Goal: Complete application form

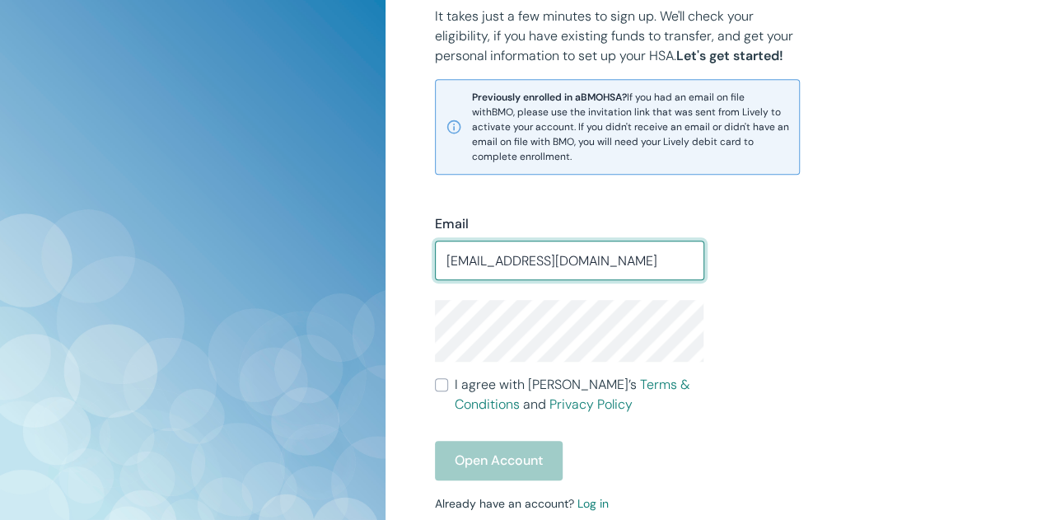
type input "[EMAIL_ADDRESS][DOMAIN_NAME]"
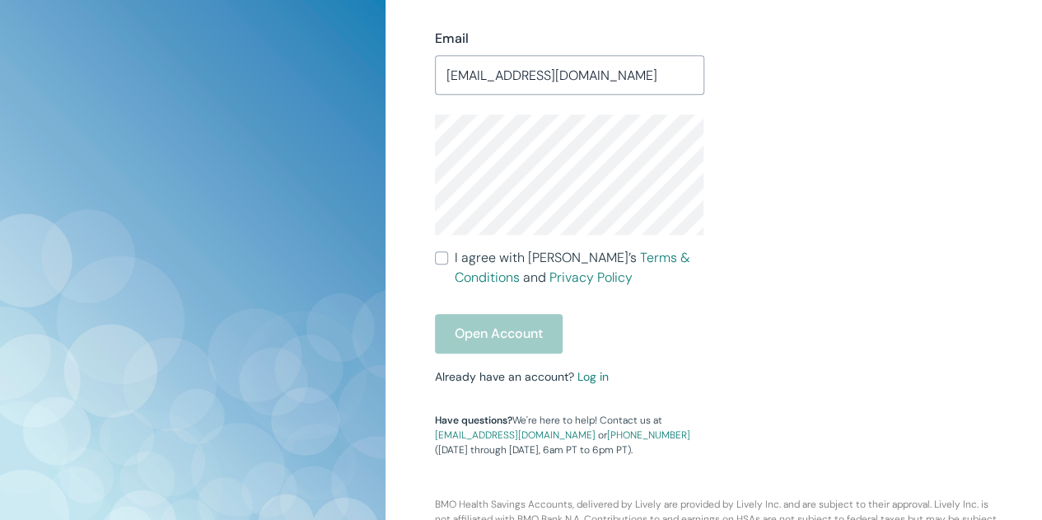
scroll to position [536, 0]
click at [597, 372] on link "Log in" at bounding box center [593, 377] width 31 height 15
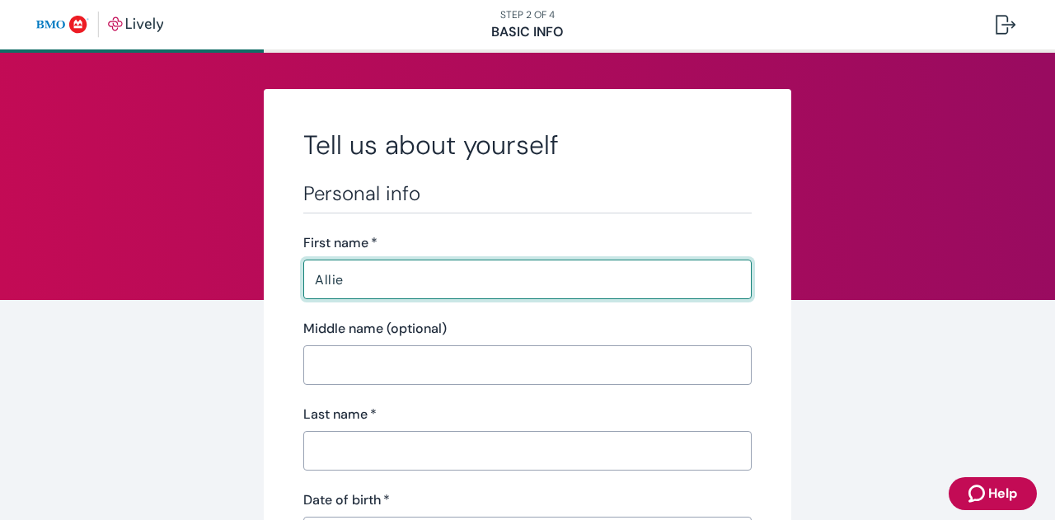
type input "Allie"
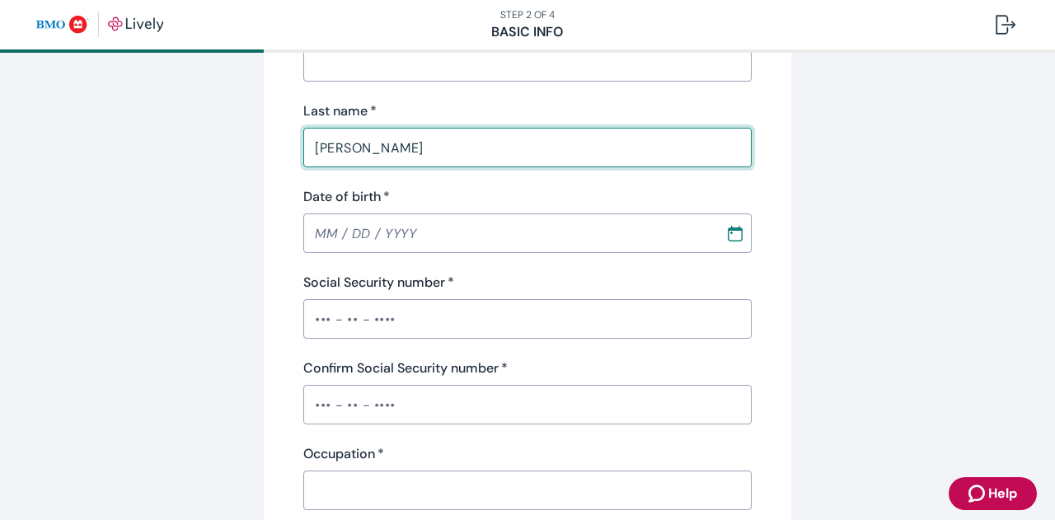
scroll to position [306, 0]
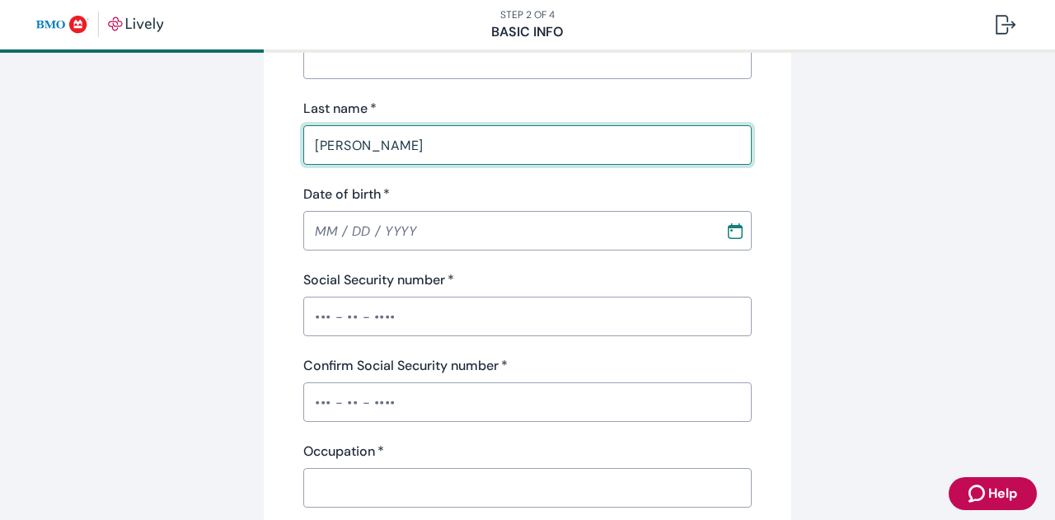
type input "[PERSON_NAME]"
click at [473, 225] on input "MM / DD / YYYY" at bounding box center [508, 230] width 410 height 33
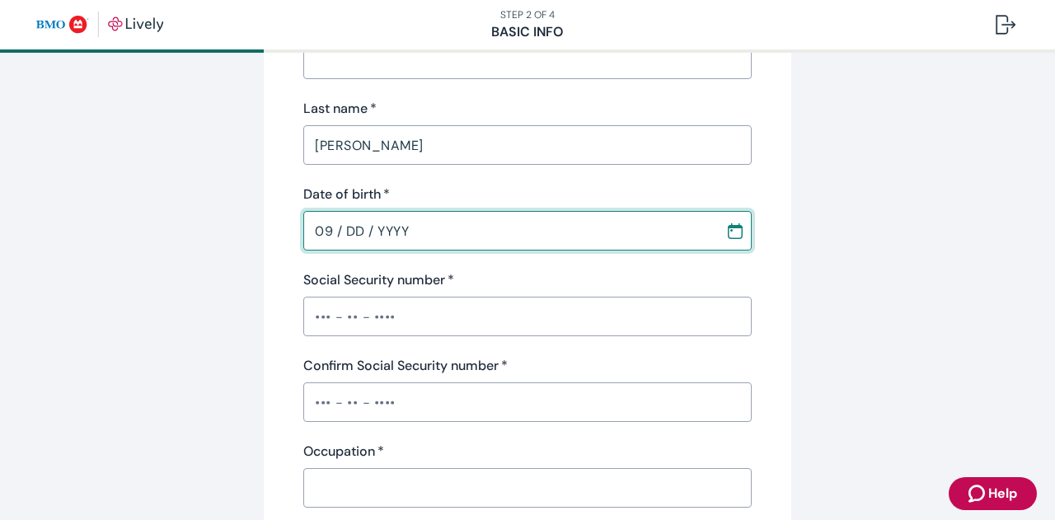
click at [325, 232] on input "09 / DD / YYYY" at bounding box center [508, 230] width 410 height 33
type input "[DATE]"
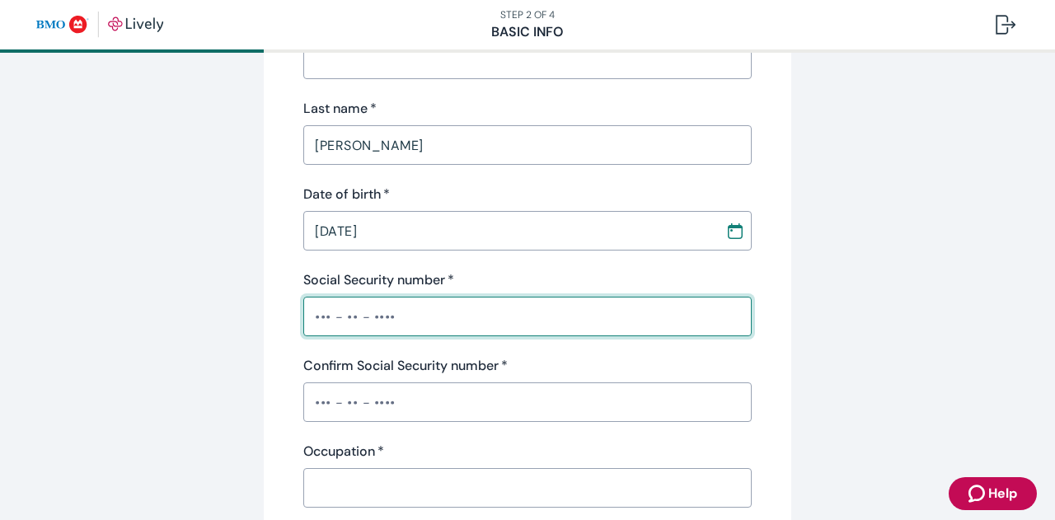
click at [330, 304] on input "Social Security number   *" at bounding box center [527, 316] width 448 height 33
type input "•••-••-9300"
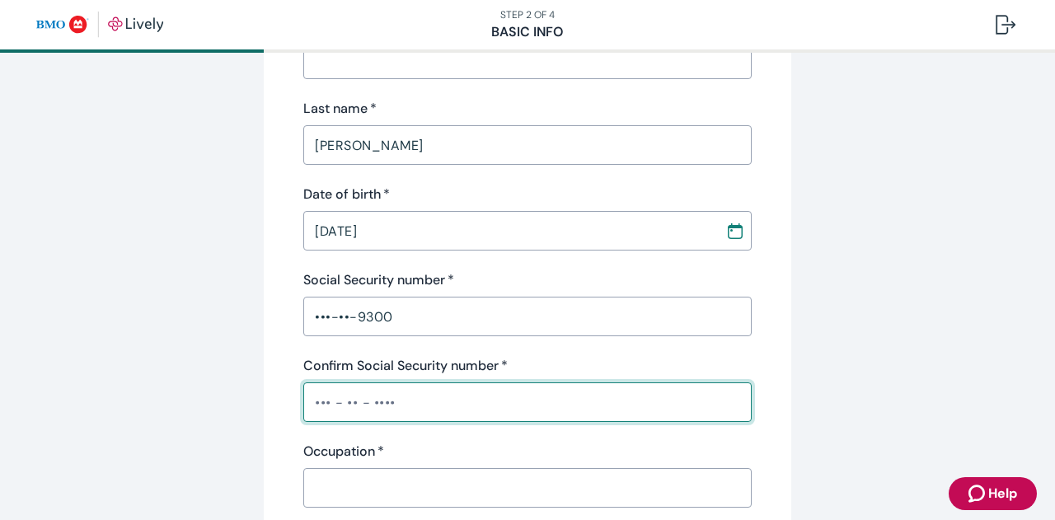
click at [323, 416] on input "Confirm Social Security number   *" at bounding box center [527, 402] width 448 height 33
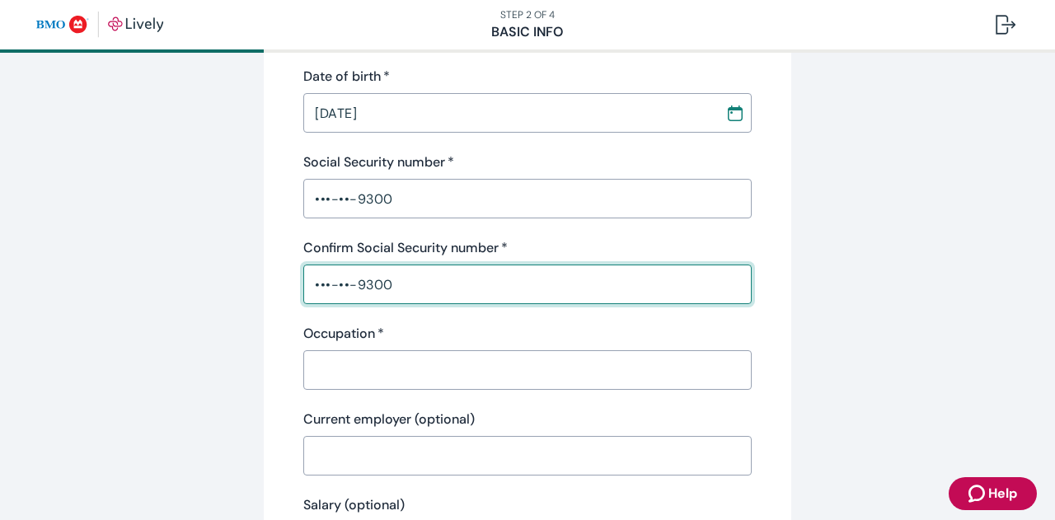
scroll to position [429, 0]
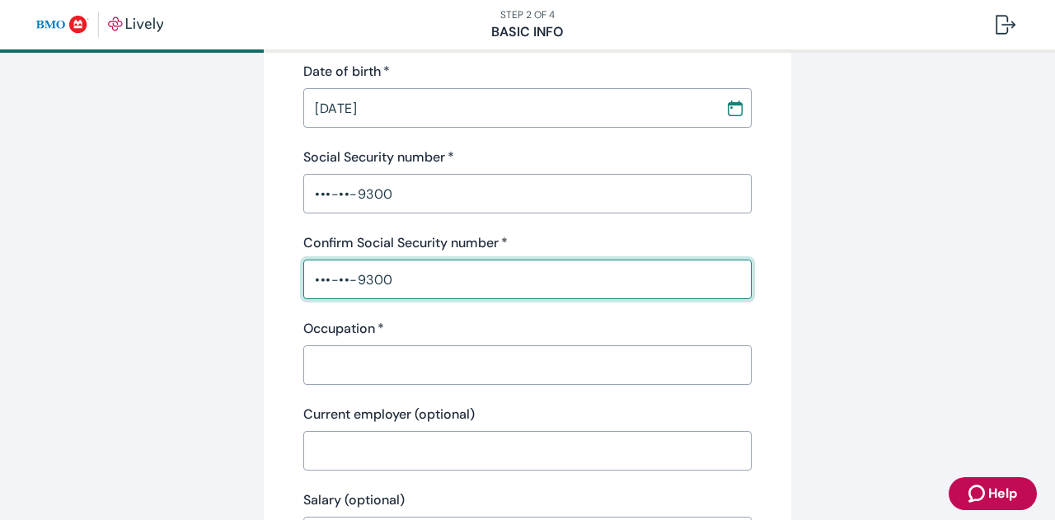
type input "•••-••-9300"
click at [335, 345] on div "​" at bounding box center [527, 365] width 448 height 40
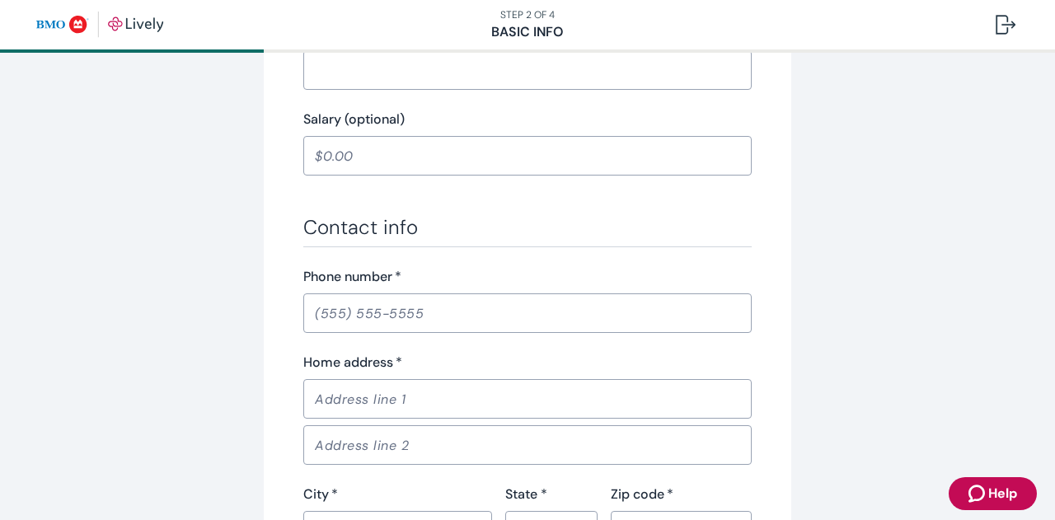
scroll to position [813, 0]
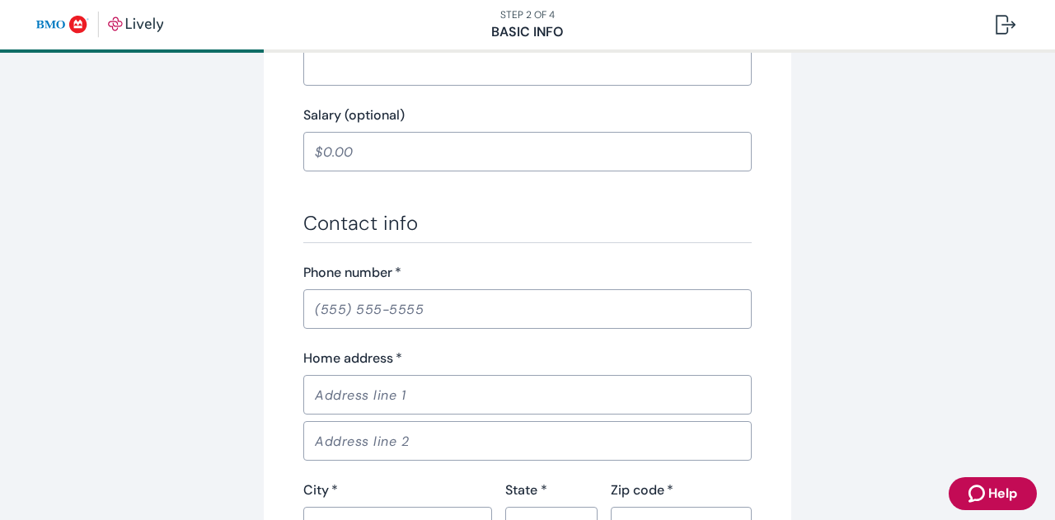
type input "Teacher"
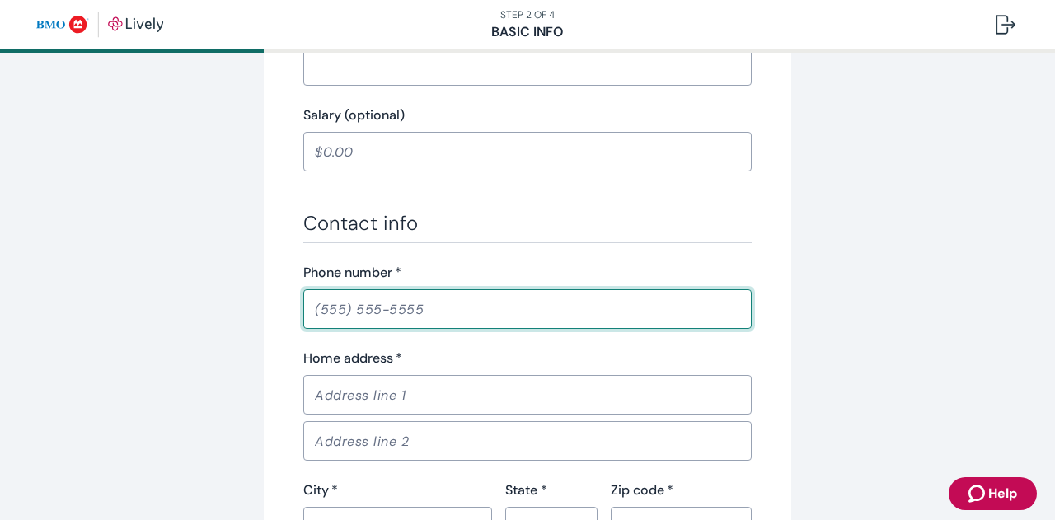
click at [325, 303] on input "Phone number   *" at bounding box center [527, 309] width 448 height 33
type input "[PHONE_NUMBER]"
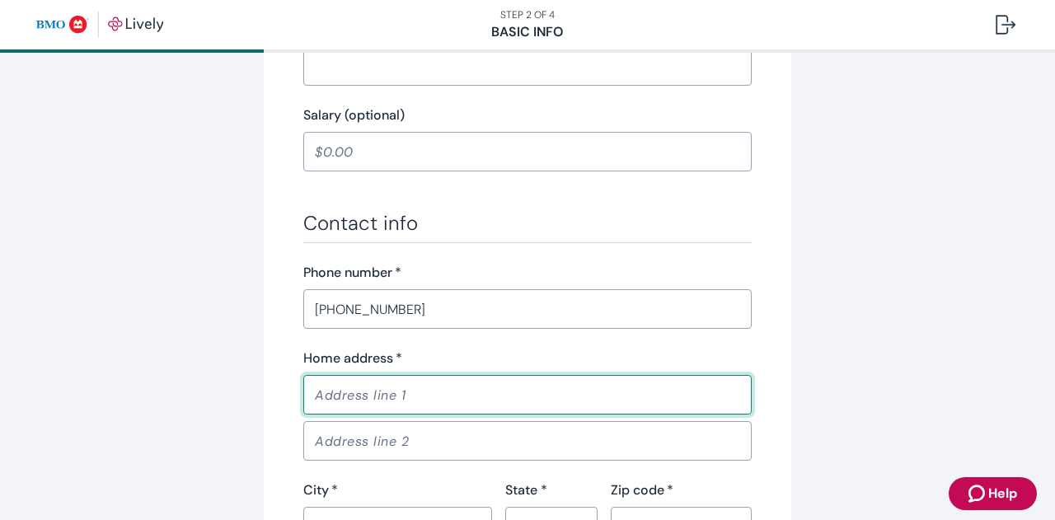
click at [358, 406] on input "Home address   *" at bounding box center [527, 394] width 448 height 33
type input "[STREET_ADDRESS]"
type input "Saint [PERSON_NAME]"
type input "[US_STATE]"
type input "63376"
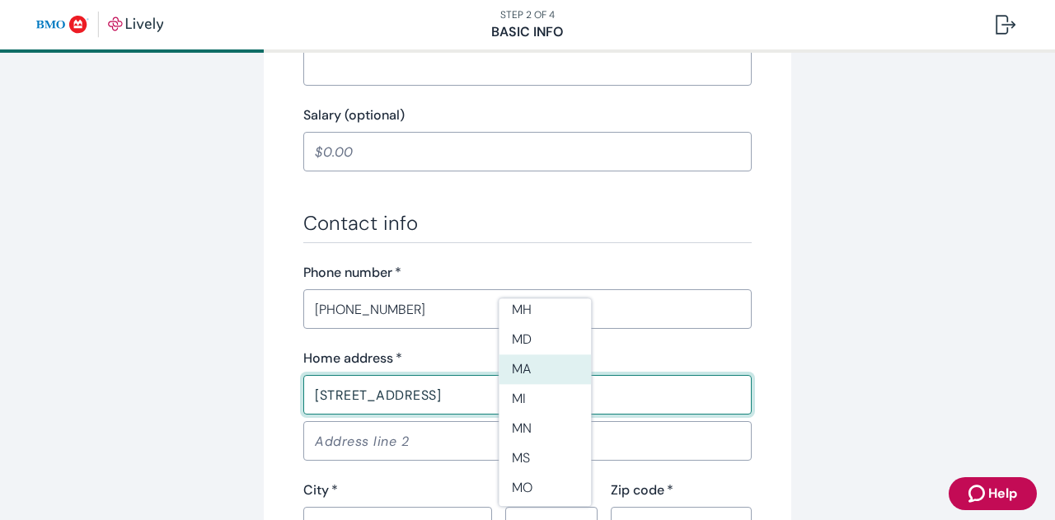
scroll to position [695, 0]
click at [544, 476] on li "MO" at bounding box center [545, 486] width 92 height 30
type input "MO"
click at [913, 410] on div "Tell us about yourself Personal info First name   * [PERSON_NAME] ​ Middle name…" at bounding box center [527, 45] width 791 height 1538
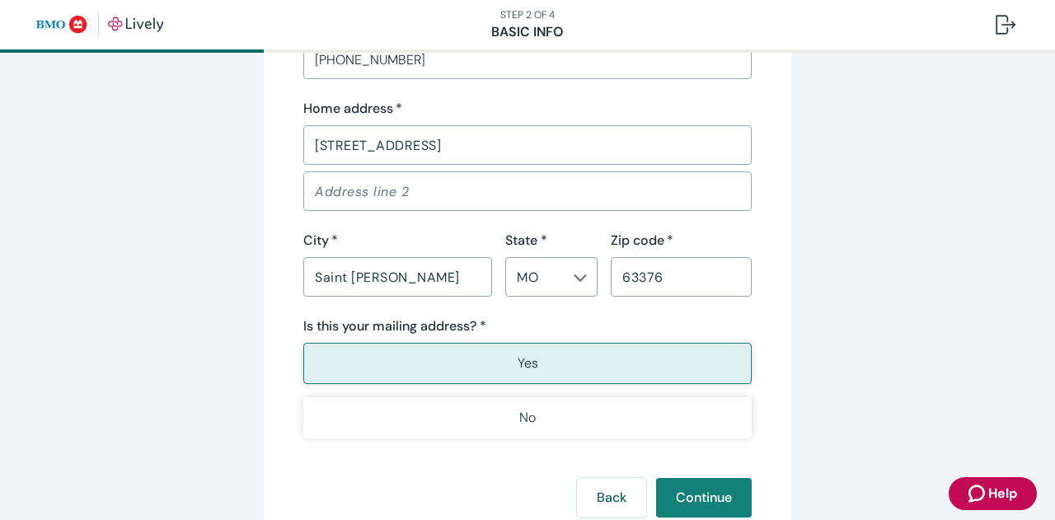
scroll to position [1065, 0]
click at [541, 364] on button "Yes" at bounding box center [527, 361] width 448 height 41
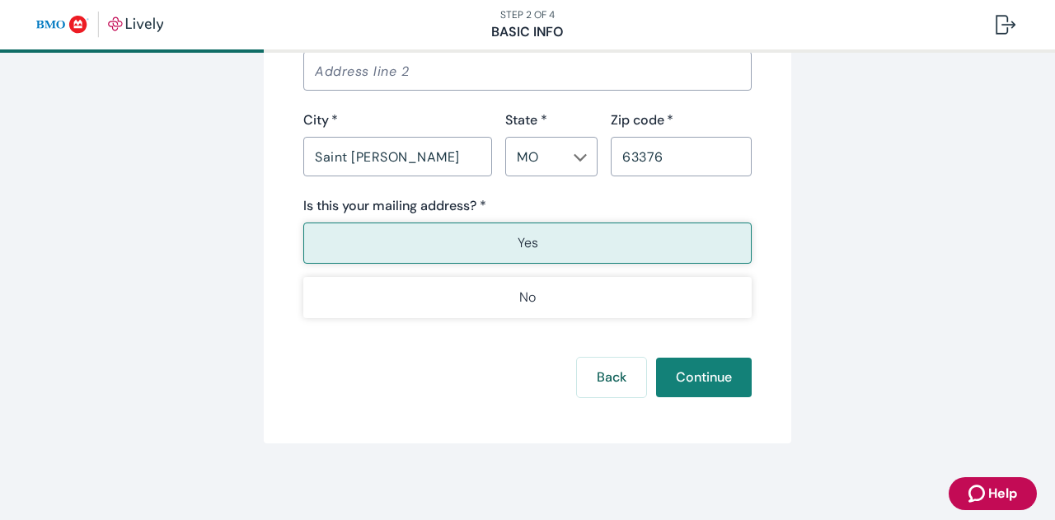
scroll to position [1182, 0]
click at [691, 375] on button "Continue" at bounding box center [704, 379] width 96 height 40
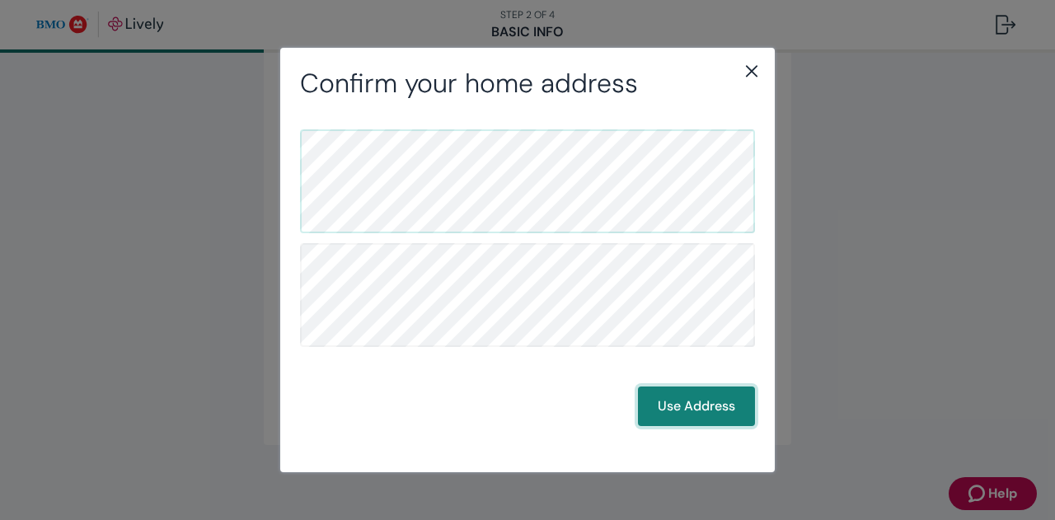
click at [704, 405] on button "Use Address" at bounding box center [696, 406] width 117 height 40
click at [677, 405] on button "Use Address" at bounding box center [696, 406] width 117 height 40
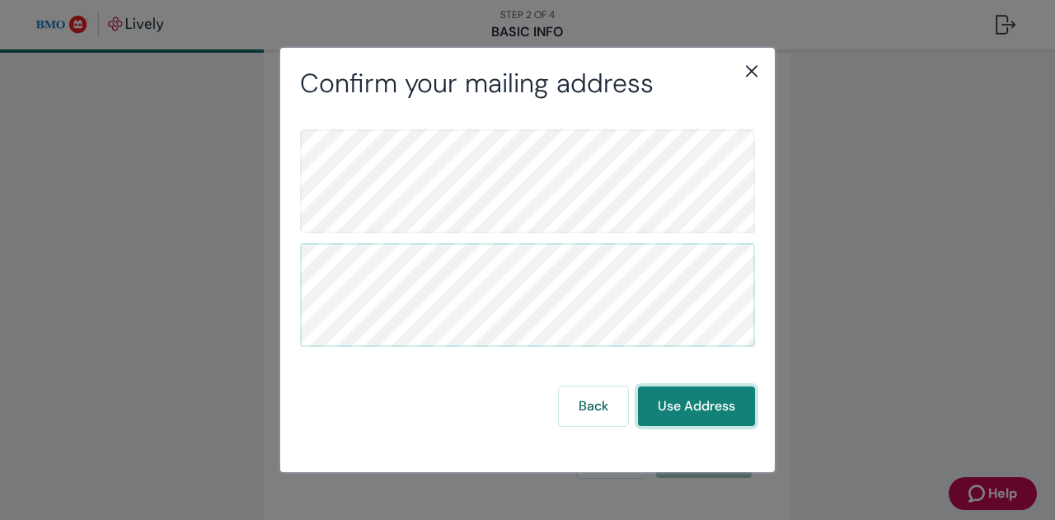
click at [677, 405] on button "Use Address" at bounding box center [696, 406] width 117 height 40
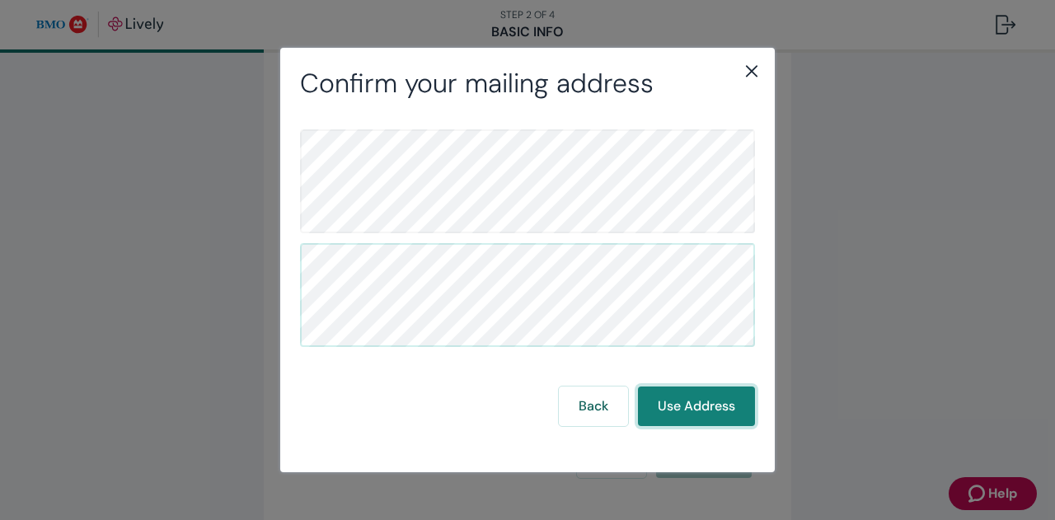
click at [677, 405] on button "Use Address" at bounding box center [696, 406] width 117 height 40
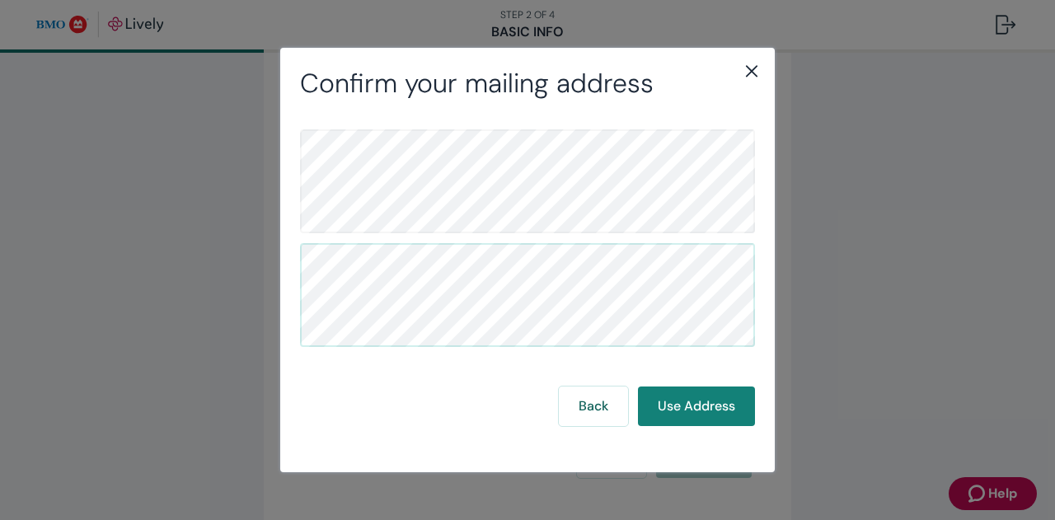
click at [758, 77] on icon "close" at bounding box center [752, 71] width 20 height 20
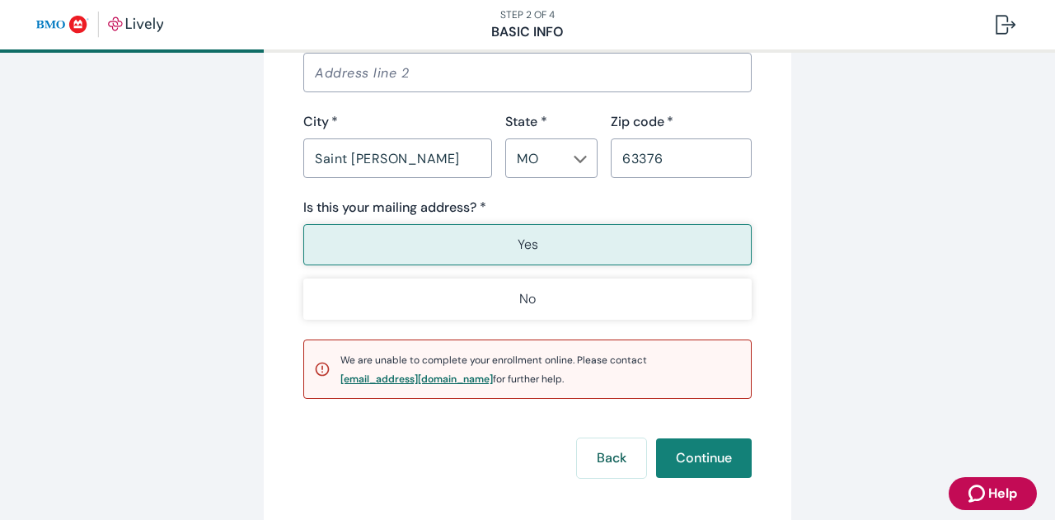
click at [421, 377] on div "[EMAIL_ADDRESS][DOMAIN_NAME]" at bounding box center [416, 379] width 152 height 10
